Goal: Task Accomplishment & Management: Manage account settings

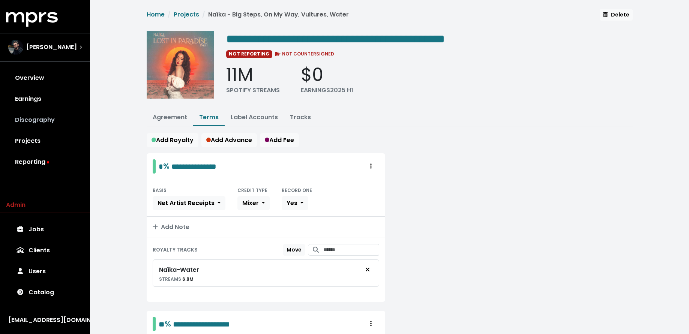
scroll to position [70, 0]
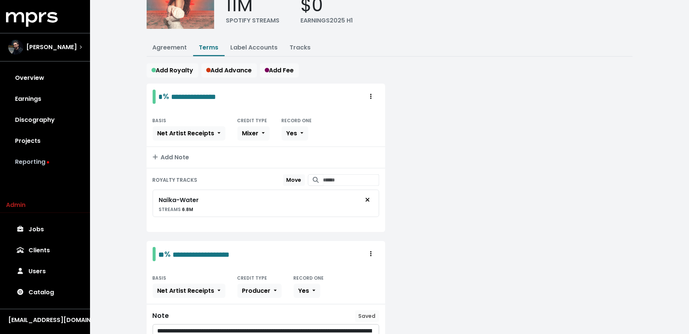
click at [48, 162] on icon at bounding box center [48, 162] width 2 height 2
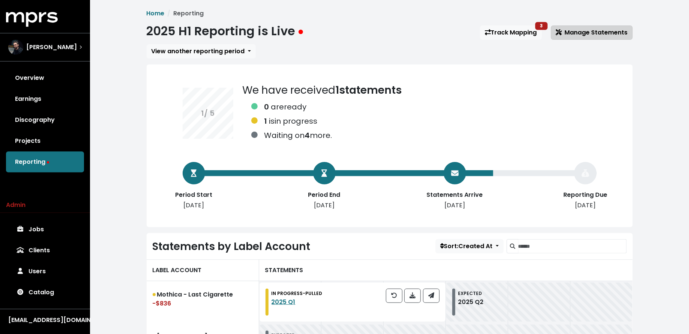
click at [588, 35] on span "Manage Statements" at bounding box center [592, 32] width 72 height 9
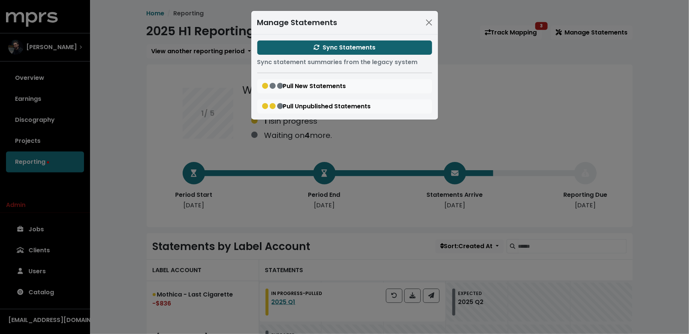
click at [364, 47] on span "Sync Statements" at bounding box center [345, 47] width 62 height 9
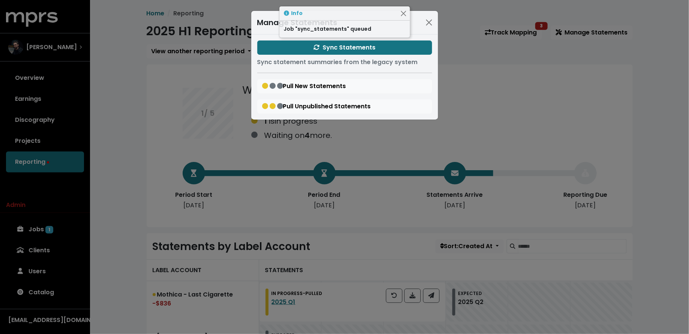
click at [149, 168] on div "Manage Statements Sync Statements Sync statement summaries from the legacy syst…" at bounding box center [344, 167] width 689 height 334
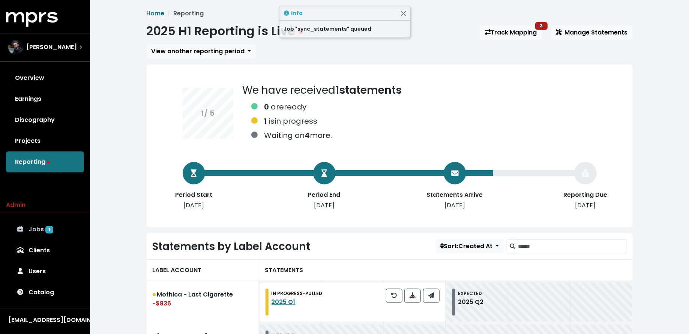
click at [68, 229] on link "Jobs 1" at bounding box center [45, 229] width 78 height 21
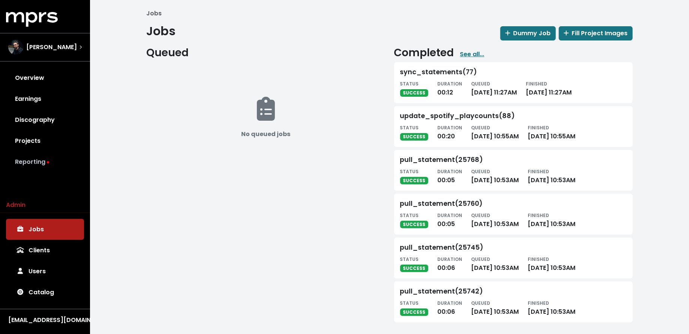
click at [54, 162] on link "Reporting" at bounding box center [45, 162] width 78 height 21
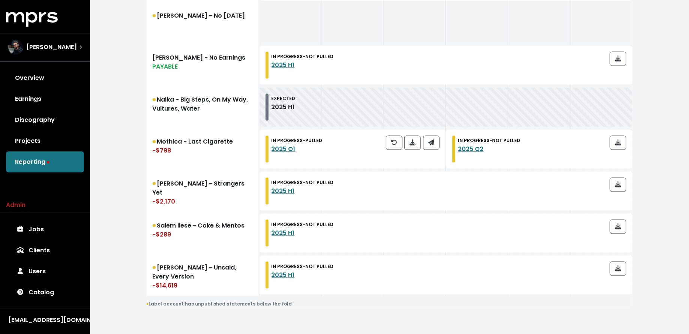
scroll to position [361, 0]
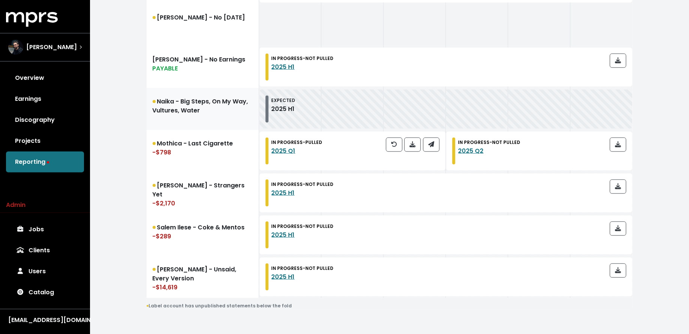
click at [171, 111] on link "Naika - Big Steps, On My Way, Vultures, Water" at bounding box center [203, 109] width 113 height 42
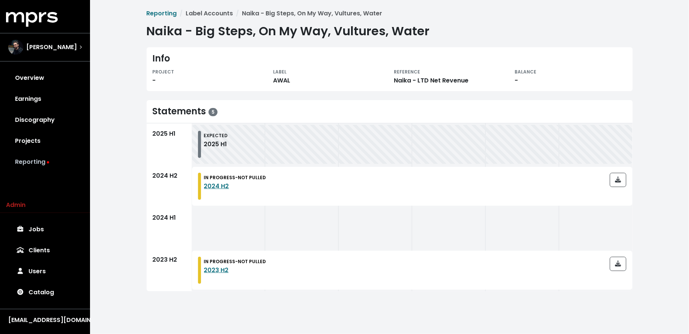
click at [33, 164] on link "Reporting" at bounding box center [45, 162] width 78 height 21
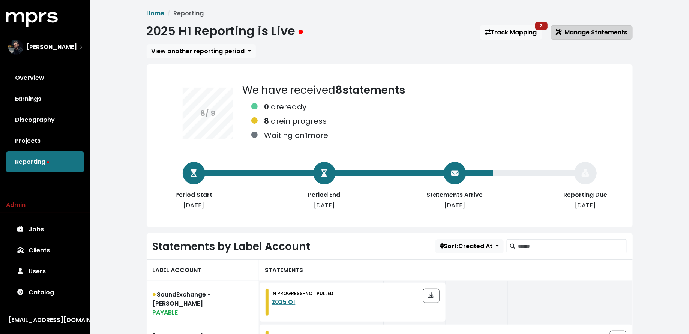
click at [577, 34] on span "Manage Statements" at bounding box center [592, 32] width 72 height 9
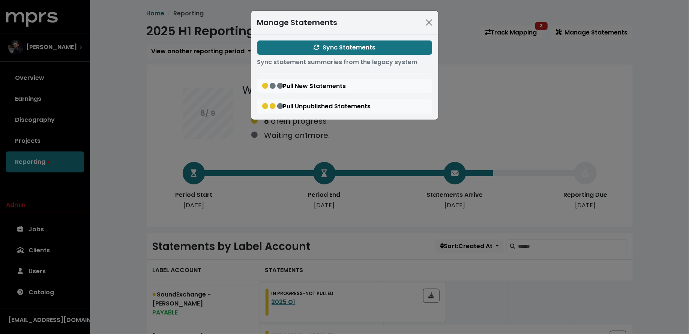
click at [126, 171] on div "Manage Statements Sync Statements Sync statement summaries from the legacy syst…" at bounding box center [344, 167] width 689 height 334
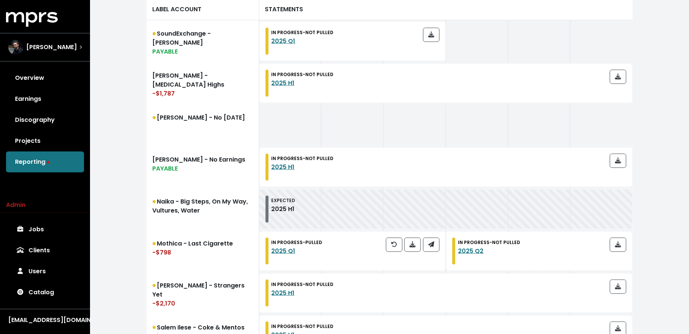
scroll to position [281, 0]
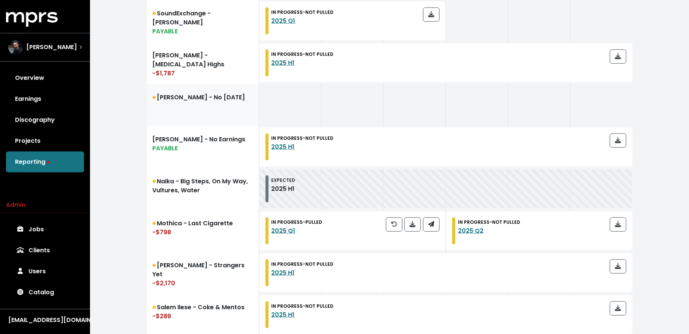
click at [212, 105] on link "[PERSON_NAME] - No [DATE]" at bounding box center [203, 105] width 113 height 42
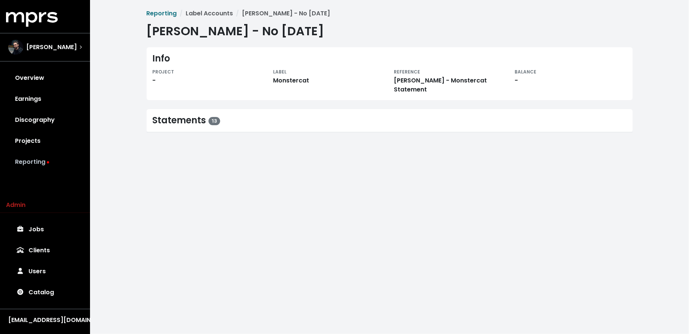
click at [54, 165] on link "Reporting" at bounding box center [45, 162] width 78 height 21
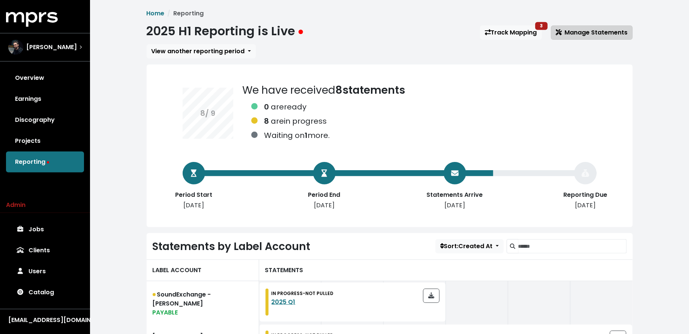
click at [589, 32] on span "Manage Statements" at bounding box center [592, 32] width 72 height 9
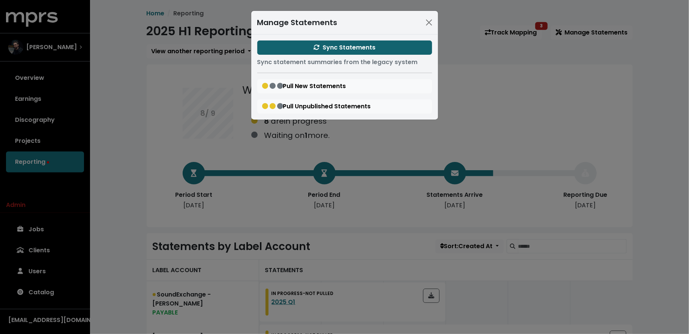
click at [341, 43] on span "Sync Statements" at bounding box center [345, 47] width 62 height 9
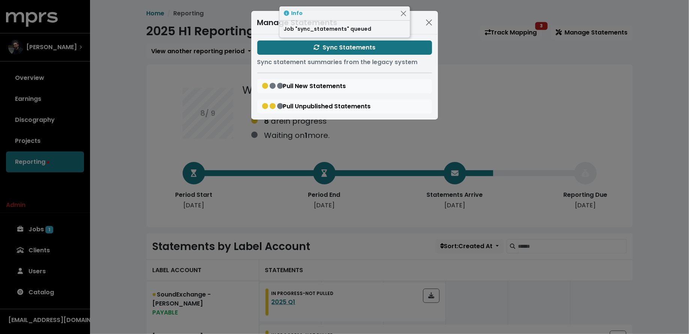
click at [135, 124] on div "Manage Statements Sync Statements Sync statement summaries from the legacy syst…" at bounding box center [344, 167] width 689 height 334
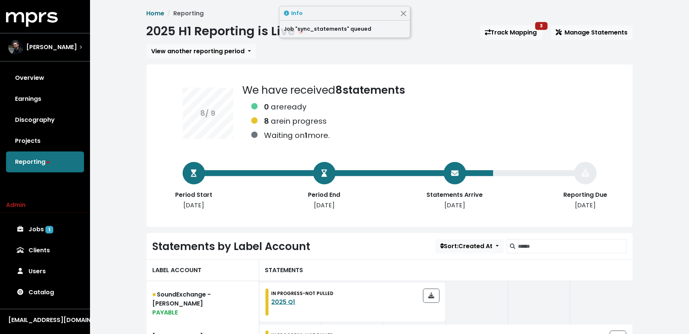
click at [51, 217] on div "Admin Jobs 1 Clients Users Catalog" at bounding box center [45, 252] width 90 height 102
click at [51, 227] on span "1" at bounding box center [49, 230] width 8 height 8
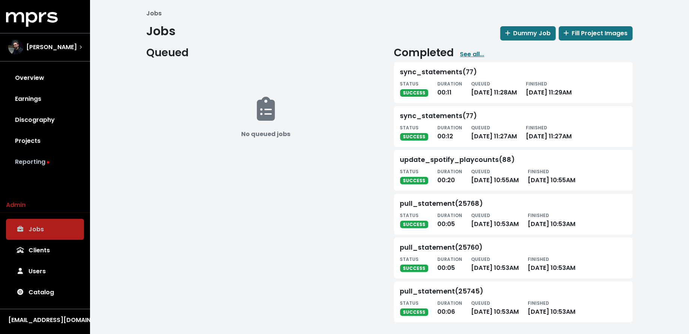
click at [48, 158] on link "Reporting" at bounding box center [45, 162] width 78 height 21
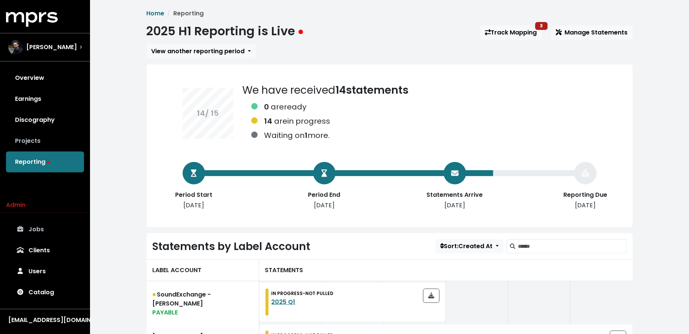
click at [39, 138] on link "Projects" at bounding box center [45, 141] width 78 height 21
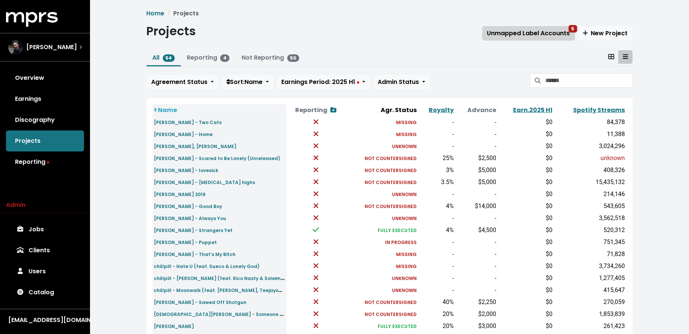
click at [542, 31] on span "Unmapped Label Accounts 5" at bounding box center [528, 33] width 83 height 9
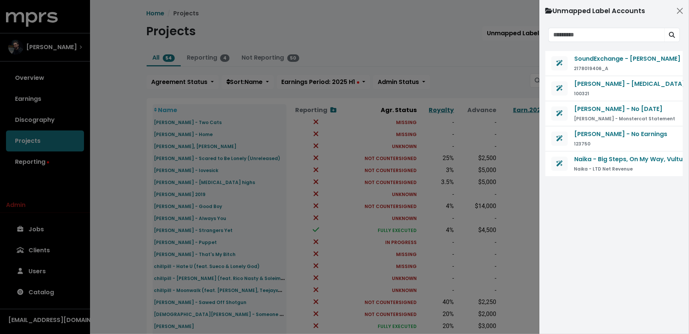
click at [188, 176] on div at bounding box center [344, 167] width 689 height 334
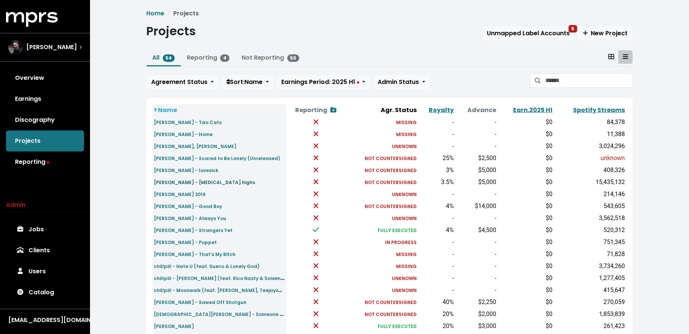
click at [188, 182] on small "[PERSON_NAME] - [MEDICAL_DATA] highs" at bounding box center [204, 182] width 101 height 6
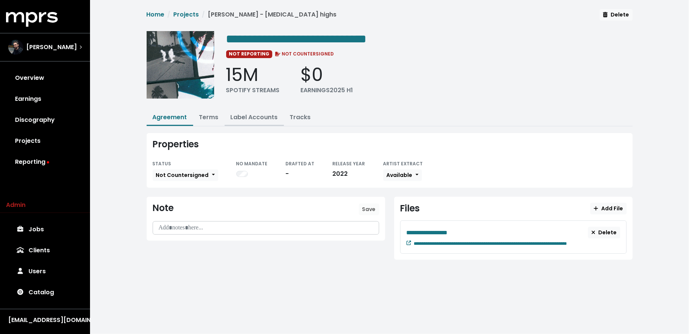
click at [247, 116] on link "Label Accounts" at bounding box center [254, 117] width 47 height 9
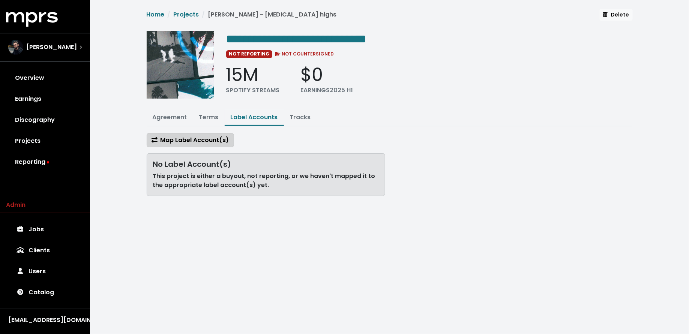
click at [211, 138] on span "Map Label Account(s)" at bounding box center [191, 140] width 78 height 9
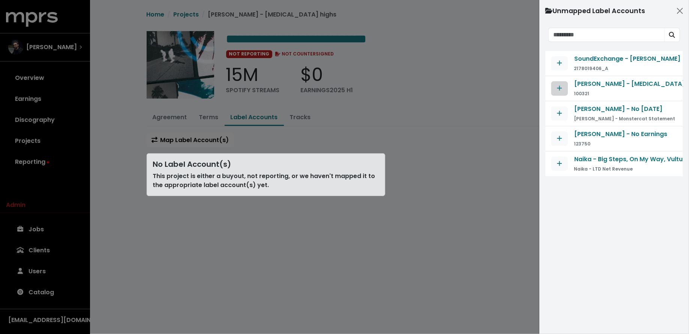
click at [560, 90] on icon "Map contract to selected agreement" at bounding box center [559, 88] width 5 height 6
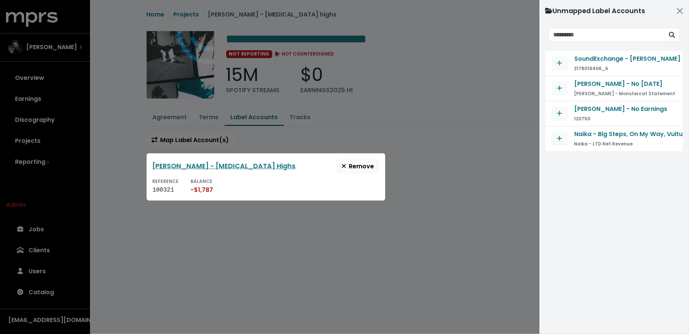
click at [423, 174] on div at bounding box center [344, 167] width 689 height 334
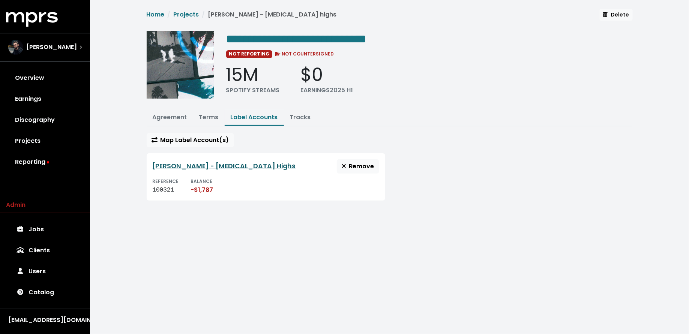
click at [242, 164] on link "[PERSON_NAME] - [MEDICAL_DATA] Highs" at bounding box center [224, 166] width 143 height 9
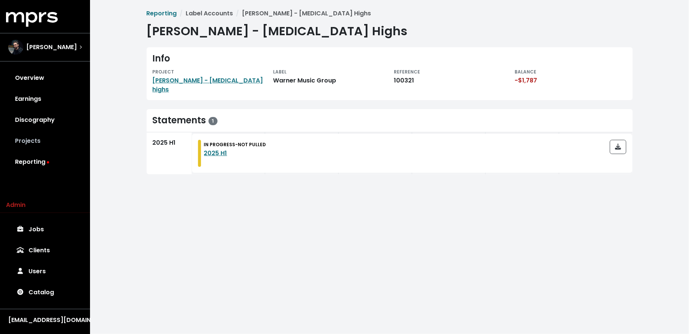
click at [45, 134] on link "Projects" at bounding box center [45, 141] width 78 height 21
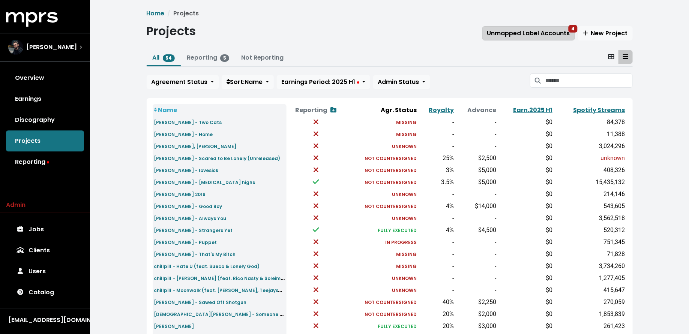
click at [493, 37] on span "Unmapped Label Accounts 4" at bounding box center [528, 33] width 83 height 9
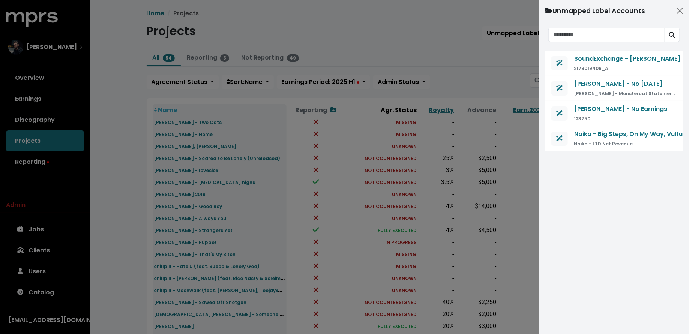
click at [138, 189] on div at bounding box center [344, 167] width 689 height 334
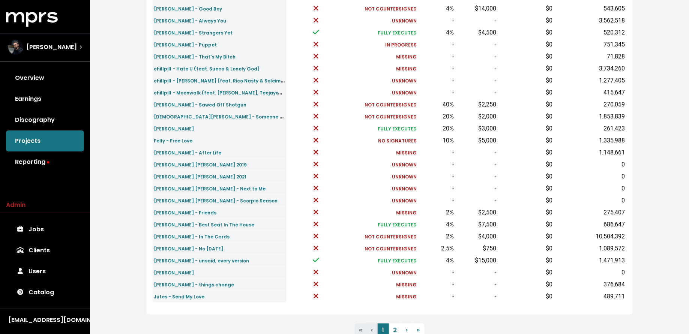
scroll to position [209, 0]
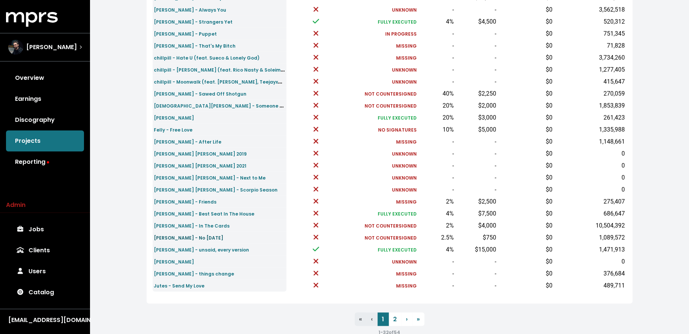
click at [168, 238] on small "[PERSON_NAME] - No [DATE]" at bounding box center [188, 238] width 69 height 6
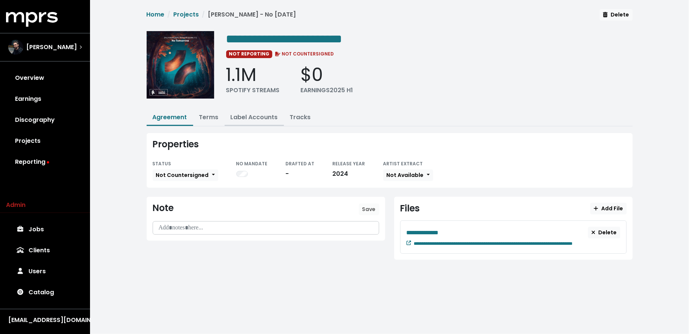
click at [254, 121] on button "Label Accounts" at bounding box center [254, 118] width 59 height 16
click at [241, 118] on link "Label Accounts" at bounding box center [254, 117] width 47 height 9
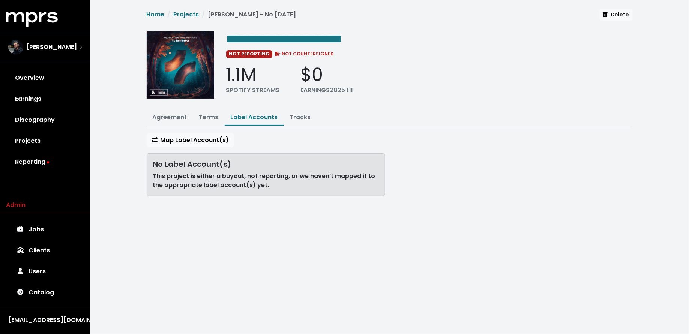
click at [201, 131] on div "**********" at bounding box center [389, 105] width 495 height 193
click at [203, 139] on span "Map Label Account(s)" at bounding box center [191, 140] width 78 height 9
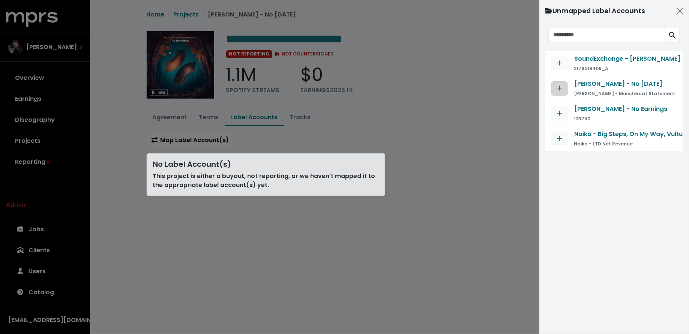
click at [560, 87] on icon "Map contract to selected agreement" at bounding box center [560, 88] width 5 height 5
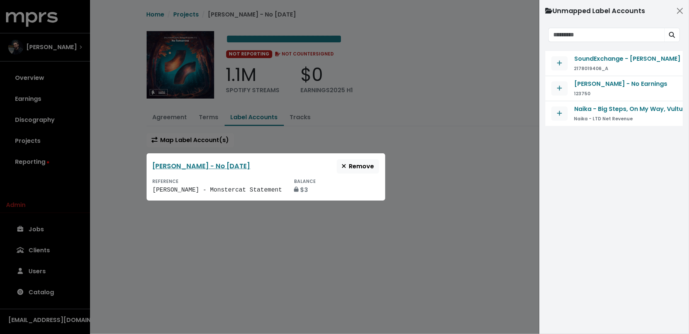
click at [149, 113] on div at bounding box center [344, 167] width 689 height 334
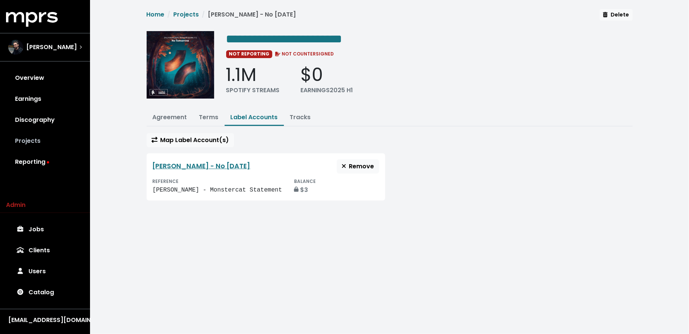
click at [50, 140] on link "Projects" at bounding box center [45, 141] width 78 height 21
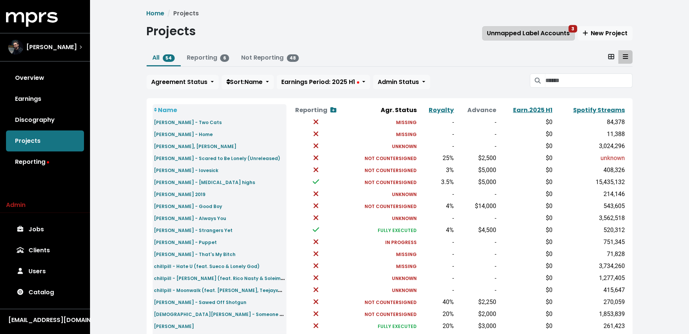
click at [508, 39] on button "Unmapped Label Accounts 3" at bounding box center [529, 33] width 93 height 14
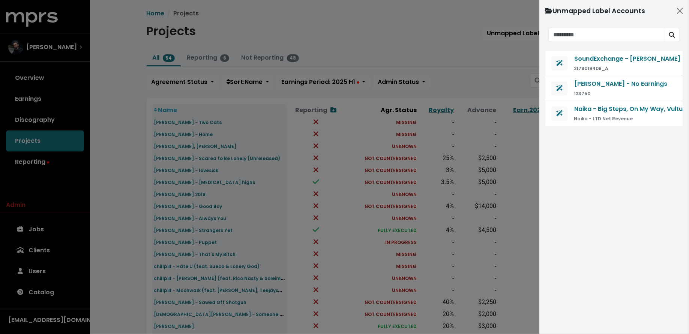
click at [168, 170] on div at bounding box center [344, 167] width 689 height 334
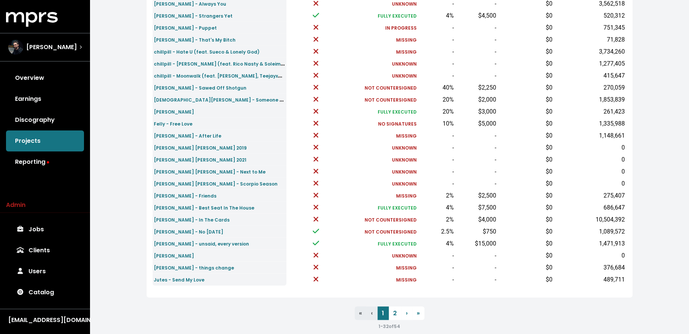
scroll to position [225, 0]
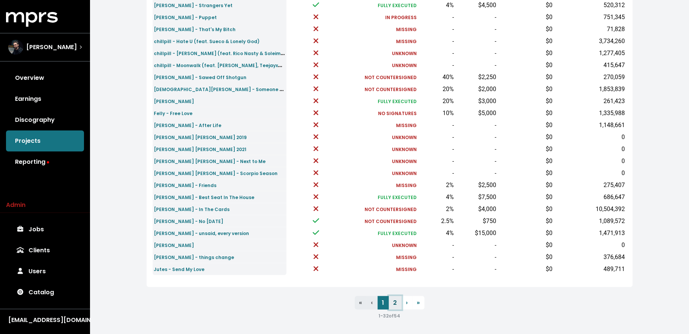
click at [396, 304] on link "2" at bounding box center [395, 303] width 13 height 14
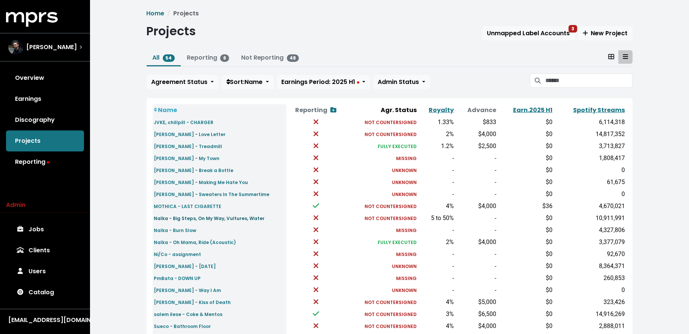
click at [211, 217] on small "Naïka - Big Steps, On My Way, Vultures, Water" at bounding box center [209, 218] width 111 height 6
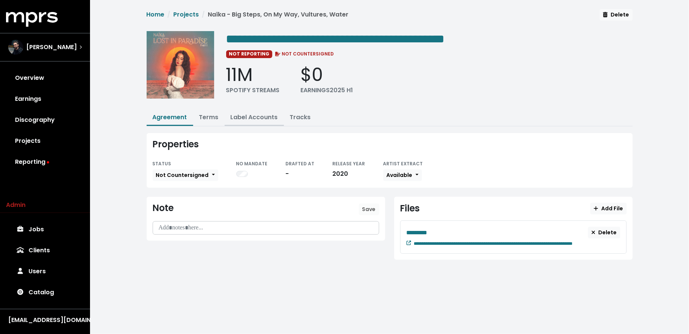
click at [246, 116] on link "Label Accounts" at bounding box center [254, 117] width 47 height 9
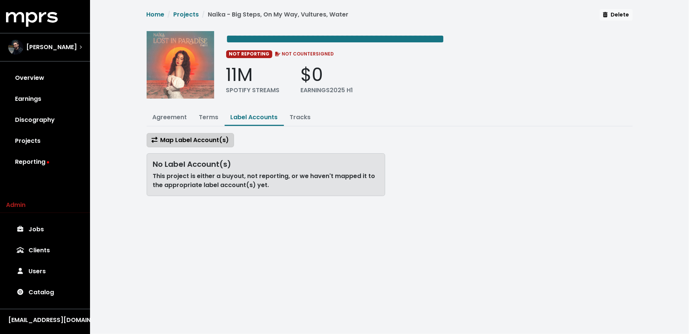
click at [186, 141] on span "Map Label Account(s)" at bounding box center [191, 140] width 78 height 9
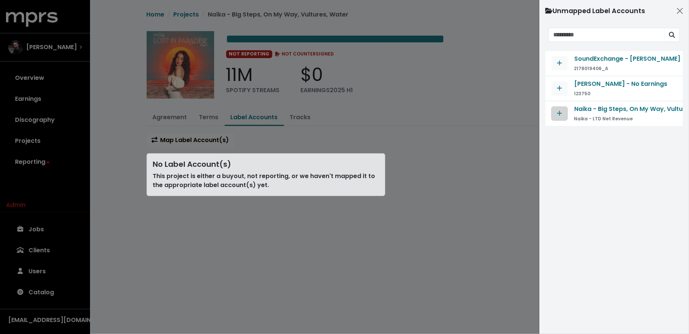
click at [557, 116] on span "Map contract to selected agreement" at bounding box center [560, 113] width 7 height 9
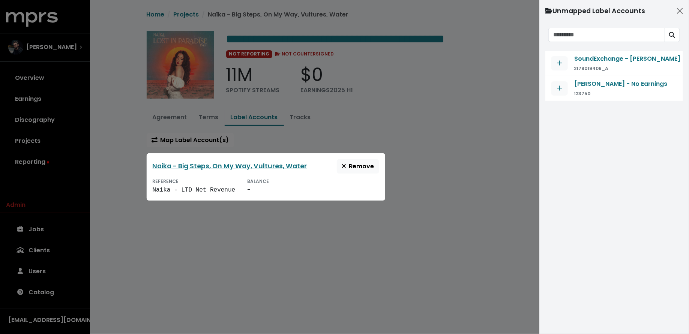
click at [378, 222] on div at bounding box center [344, 167] width 689 height 334
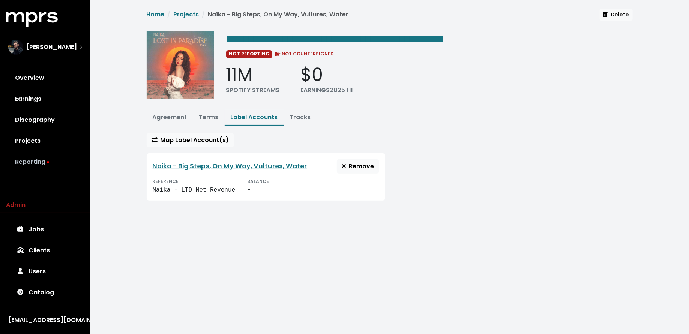
click at [45, 159] on link "Reporting" at bounding box center [45, 162] width 78 height 21
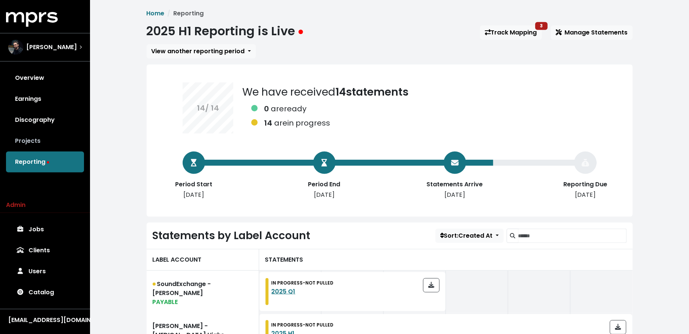
click at [43, 144] on link "Projects" at bounding box center [45, 141] width 78 height 21
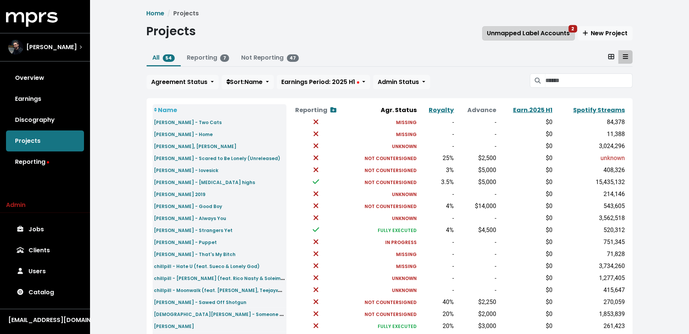
click at [539, 29] on span "Unmapped Label Accounts 2" at bounding box center [528, 33] width 83 height 9
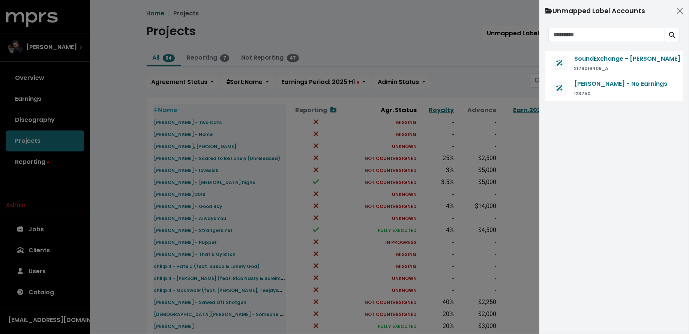
click at [142, 150] on div at bounding box center [344, 167] width 689 height 334
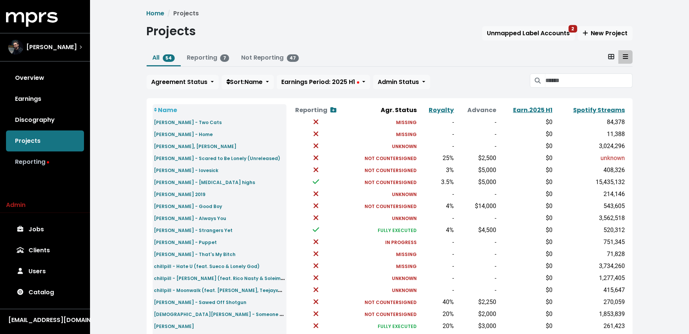
click at [51, 158] on link "Reporting" at bounding box center [45, 162] width 78 height 21
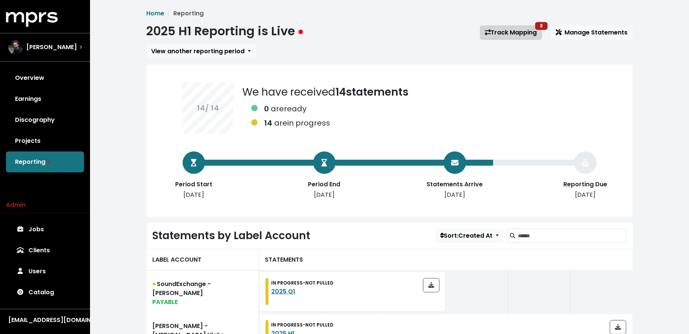
click at [486, 27] on link "Track Mapping 3" at bounding box center [511, 33] width 62 height 14
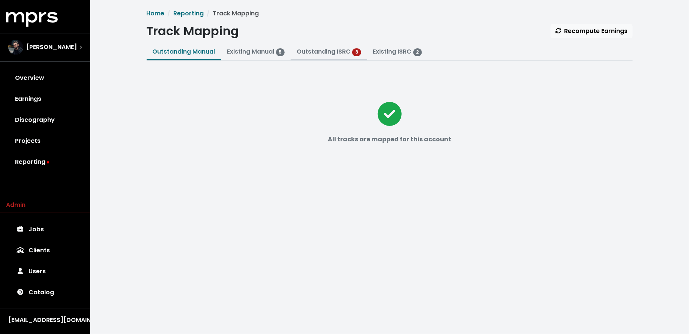
click at [316, 49] on link "Outstanding ISRC" at bounding box center [324, 51] width 54 height 9
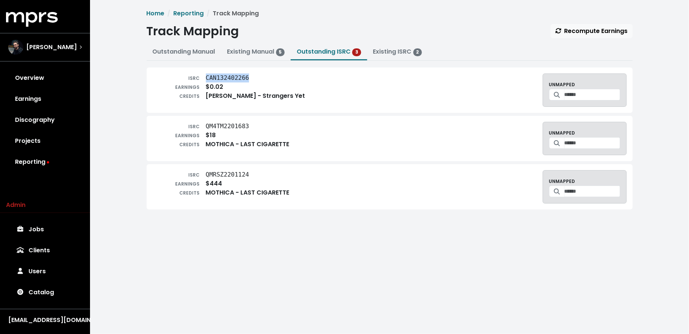
drag, startPoint x: 252, startPoint y: 78, endPoint x: 206, endPoint y: 77, distance: 45.8
click at [206, 77] on div "ISRC CAN132402266" at bounding box center [229, 78] width 153 height 9
copy tt "CAN132402266"
drag, startPoint x: 255, startPoint y: 124, endPoint x: 207, endPoint y: 122, distance: 47.7
click at [207, 122] on div "ISRC QM4TM2201683" at bounding box center [221, 126] width 137 height 9
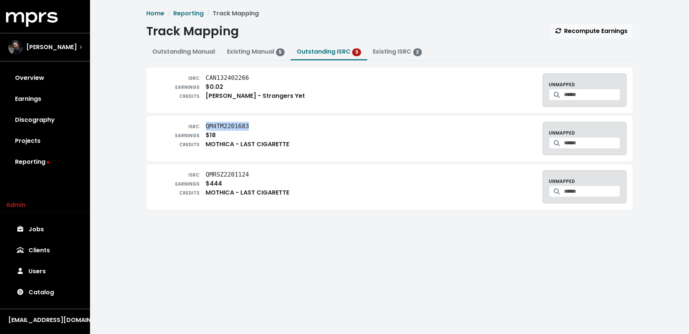
copy tt "QM4TM2201683"
drag, startPoint x: 254, startPoint y: 173, endPoint x: 205, endPoint y: 172, distance: 49.2
click at [205, 172] on div "ISRC QMRSZ2201124" at bounding box center [221, 174] width 137 height 9
copy tt "QMRSZ2201124"
click at [40, 290] on link "Catalog" at bounding box center [45, 292] width 78 height 21
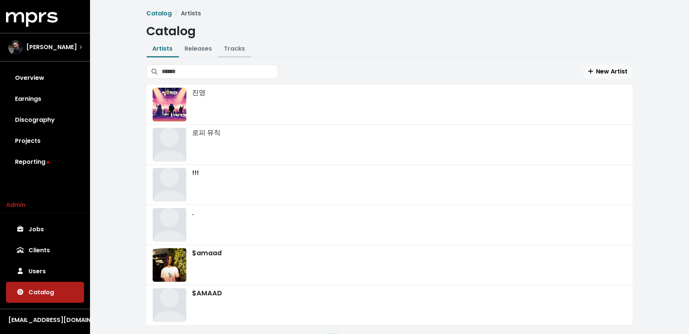
click at [235, 52] on link "Tracks" at bounding box center [234, 48] width 21 height 9
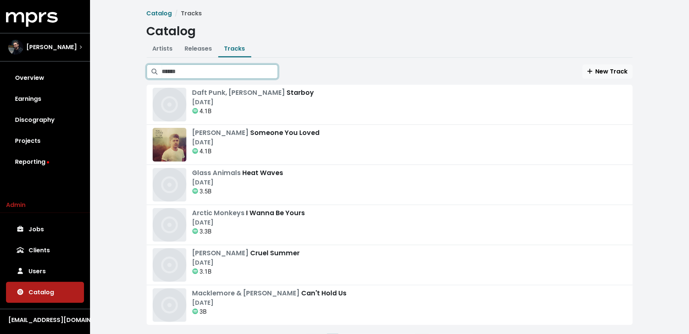
click at [235, 72] on input "Search tracks" at bounding box center [220, 72] width 116 height 14
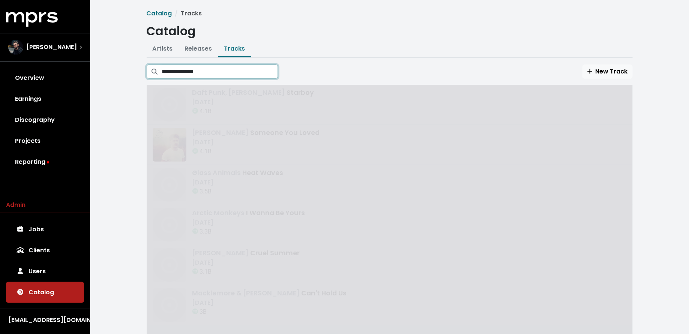
type input "**********"
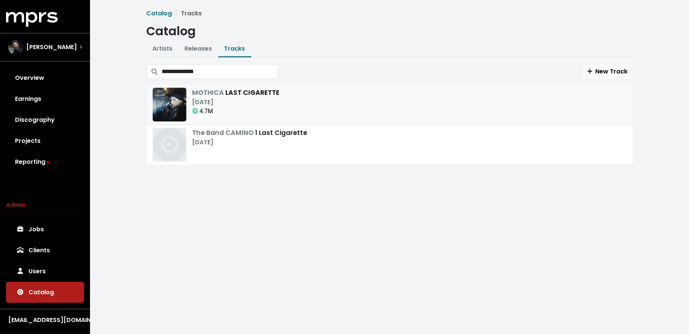
click at [239, 111] on div "4.7M" at bounding box center [236, 111] width 87 height 9
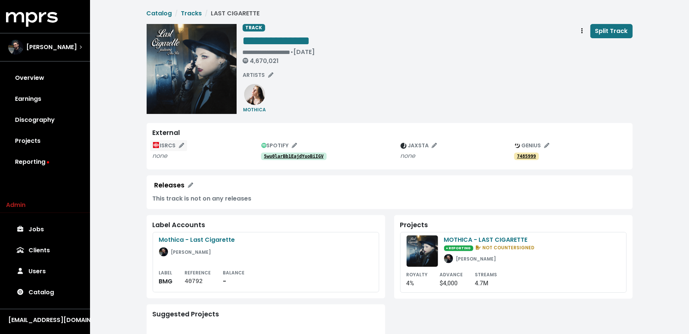
click at [168, 144] on span "ISRCS" at bounding box center [168, 146] width 31 height 8
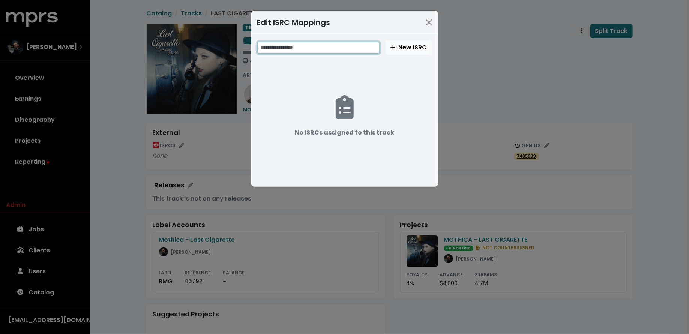
click at [308, 48] on input "text" at bounding box center [318, 48] width 122 height 12
paste input "**********"
type input "**********"
click at [411, 51] on span "New ISRC" at bounding box center [409, 47] width 37 height 9
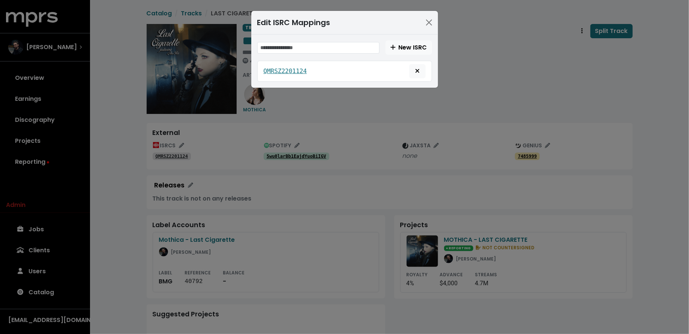
click at [125, 160] on div "Edit ISRC Mappings New ISRC QMRSZ2201124" at bounding box center [344, 167] width 689 height 334
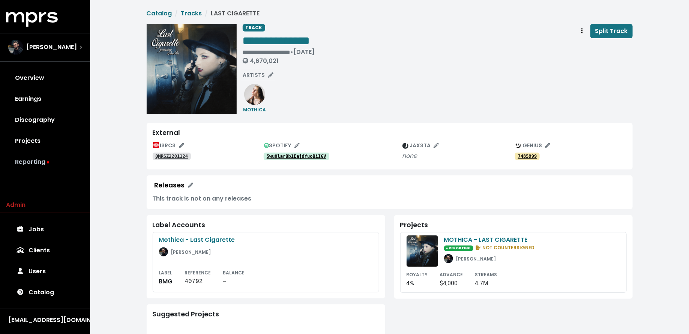
click at [35, 167] on link "Reporting" at bounding box center [45, 162] width 78 height 21
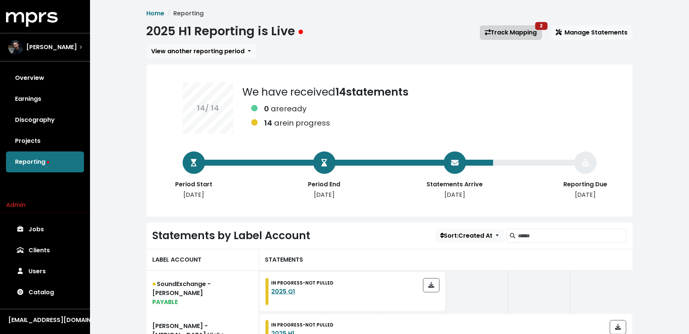
click at [508, 39] on link "Track Mapping 2" at bounding box center [511, 33] width 62 height 14
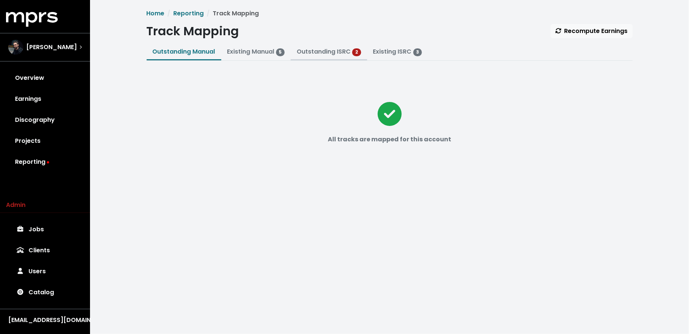
click at [320, 51] on link "Outstanding ISRC" at bounding box center [324, 51] width 54 height 9
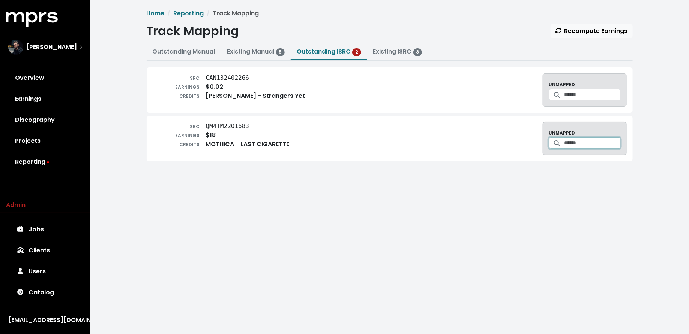
click at [567, 147] on input "Search for a track to map to" at bounding box center [593, 143] width 56 height 12
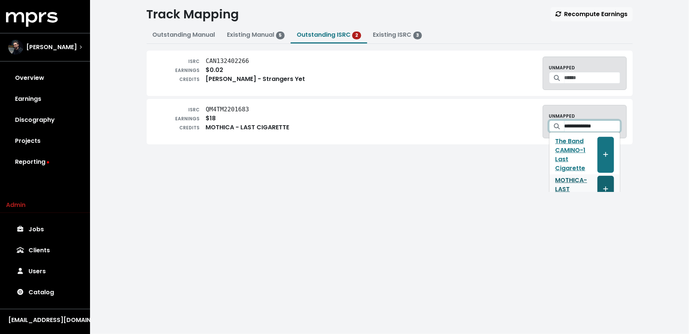
type input "**********"
click at [609, 185] on span "Create track mapping" at bounding box center [605, 189] width 5 height 9
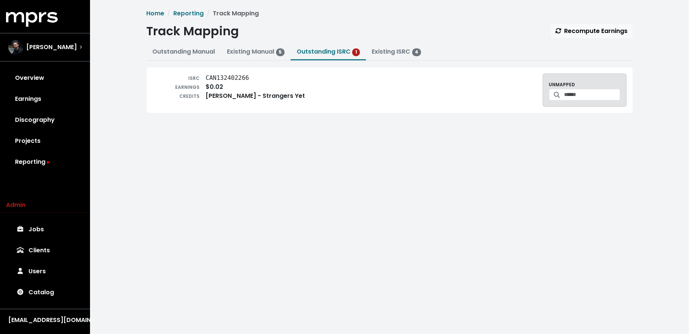
scroll to position [0, 0]
click at [569, 95] on input "Search for a track to map to" at bounding box center [593, 95] width 56 height 12
type input "**********"
click at [615, 113] on icon "Create track mapping" at bounding box center [617, 114] width 5 height 6
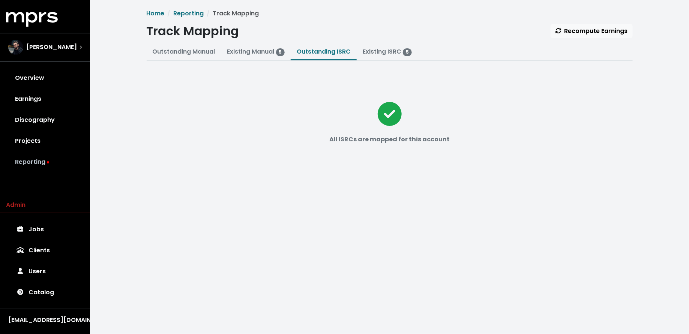
click at [60, 162] on link "Reporting" at bounding box center [45, 162] width 78 height 21
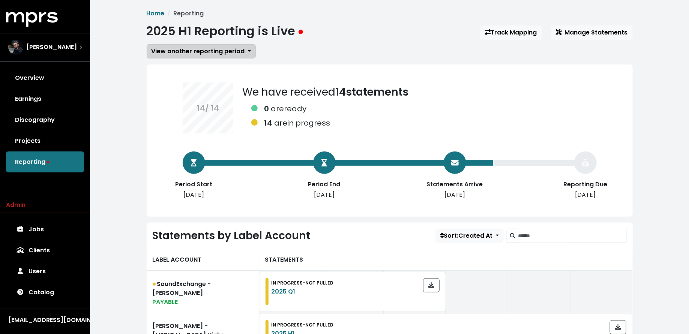
click at [192, 46] on button "View another reporting period" at bounding box center [201, 51] width 109 height 14
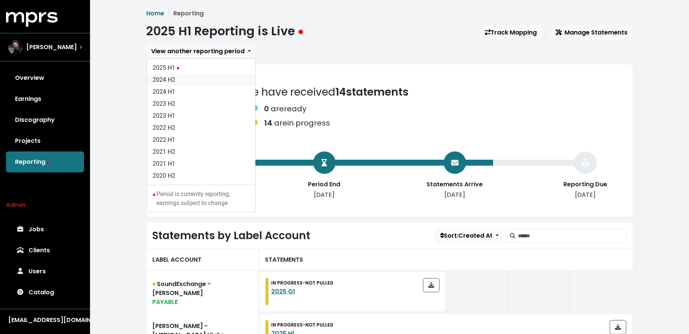
click at [186, 74] on link "2024 H2" at bounding box center [201, 80] width 108 height 12
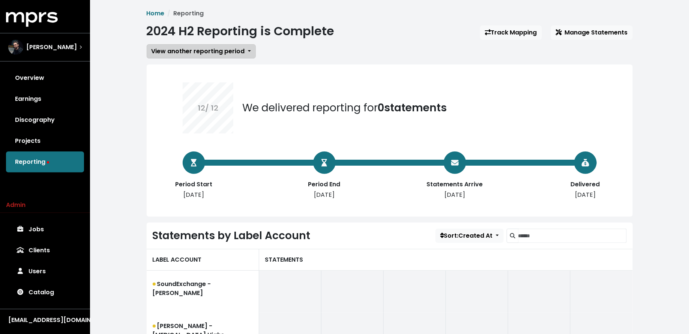
click at [171, 52] on span "View another reporting period" at bounding box center [198, 51] width 93 height 9
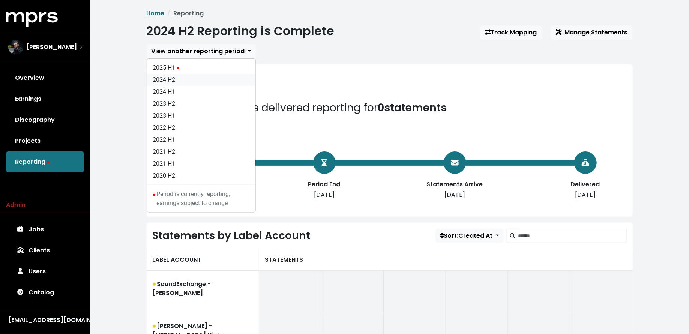
click at [169, 77] on link "2024 H2" at bounding box center [201, 80] width 108 height 12
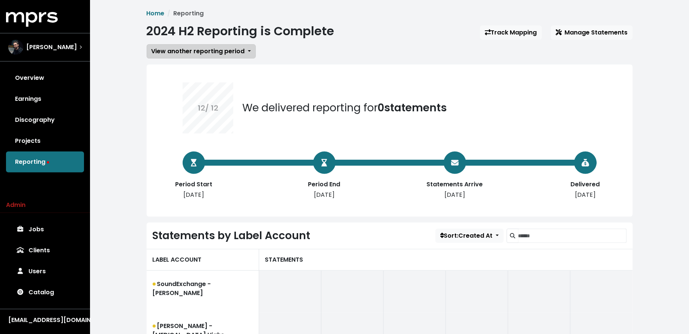
click at [178, 56] on span "View another reporting period" at bounding box center [198, 51] width 93 height 9
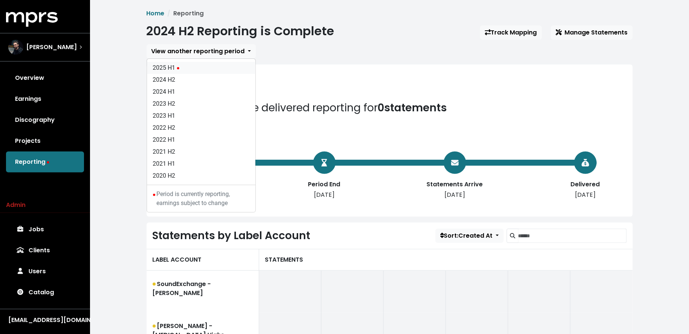
click at [177, 71] on link "2025 H1" at bounding box center [201, 68] width 108 height 12
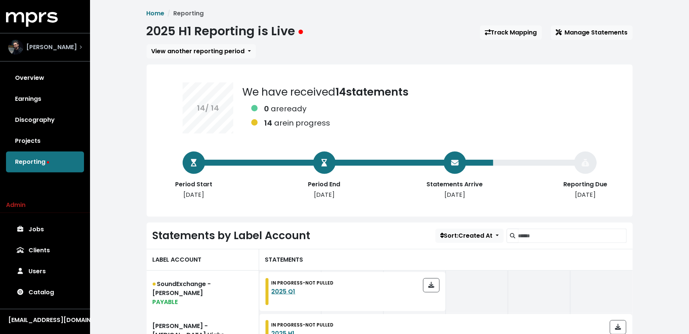
click at [58, 50] on span "[PERSON_NAME]" at bounding box center [51, 47] width 51 height 9
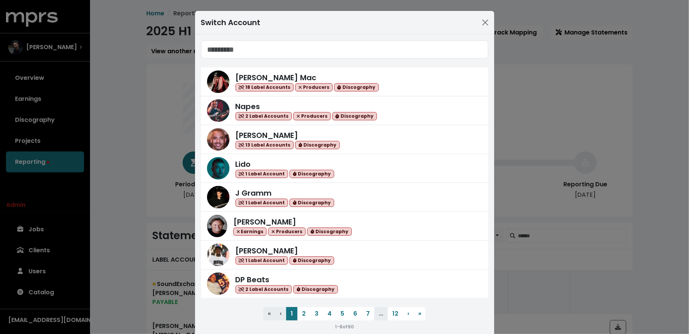
type input "*"
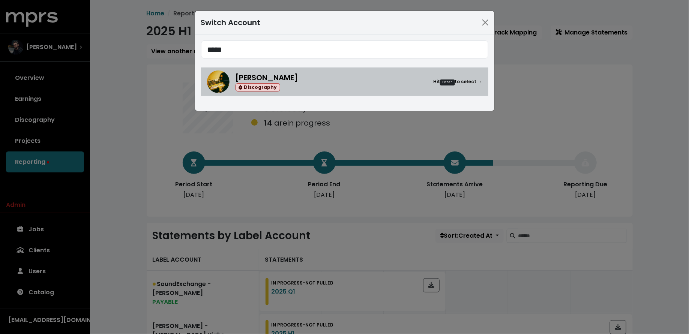
type input "*****"
click at [341, 86] on div "Ethan Schneiderman Discography Hit Enter to select →" at bounding box center [359, 82] width 247 height 20
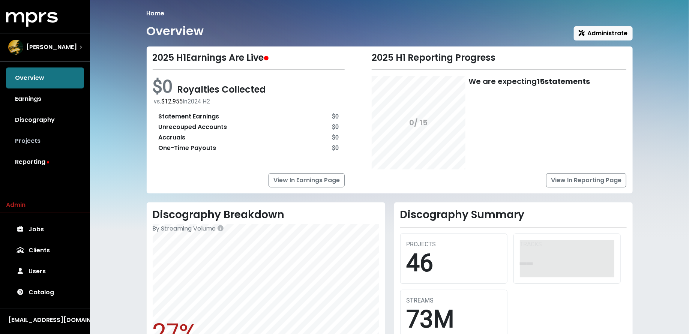
click at [26, 146] on link "Projects" at bounding box center [45, 141] width 78 height 21
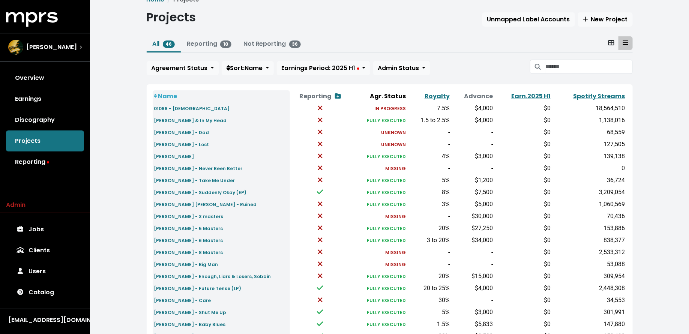
scroll to position [14, 0]
click at [203, 301] on small "Courtney Farren - Care" at bounding box center [182, 300] width 57 height 6
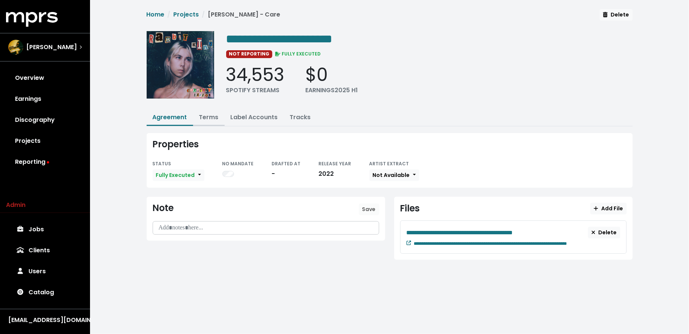
click at [202, 119] on link "Terms" at bounding box center [209, 117] width 20 height 9
